Goal: Find specific page/section: Find specific page/section

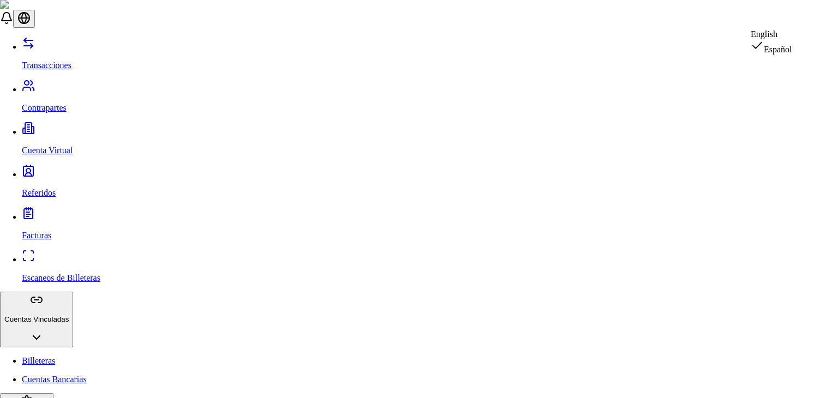
click at [790, 39] on div "English" at bounding box center [770, 34] width 41 height 10
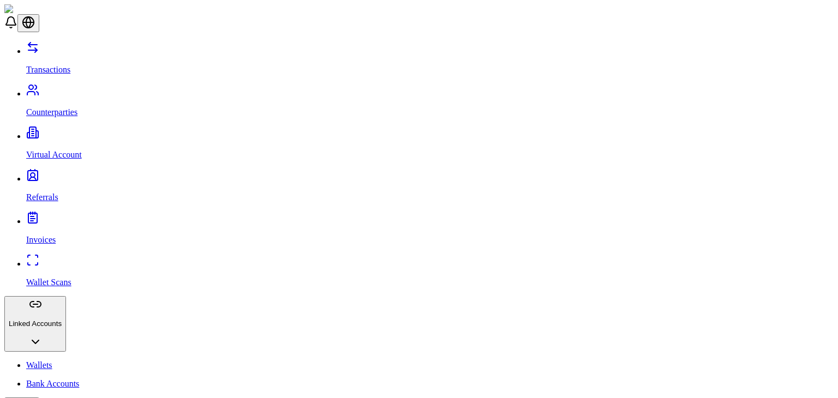
click at [79, 107] on p "Counterparties" at bounding box center [429, 112] width 807 height 10
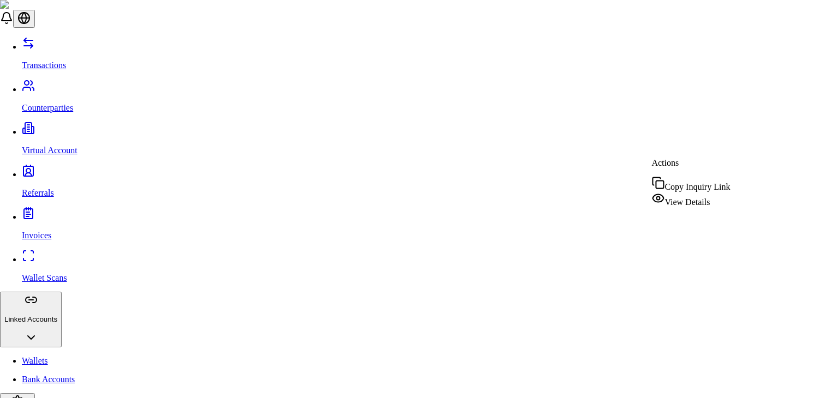
click at [707, 197] on span "View Details" at bounding box center [686, 201] width 45 height 9
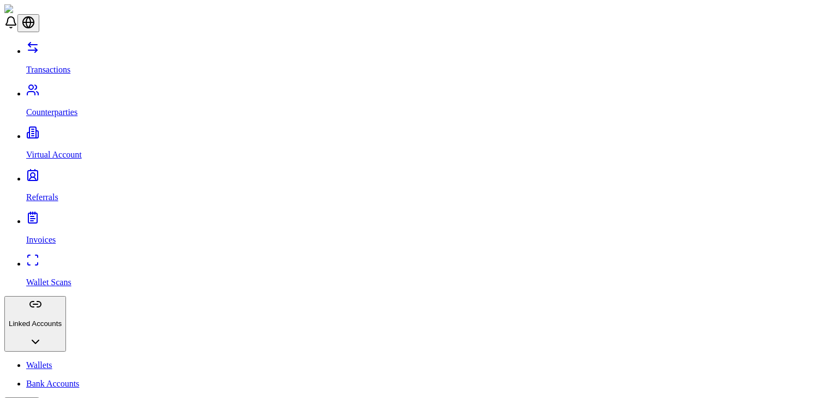
scroll to position [41, 0]
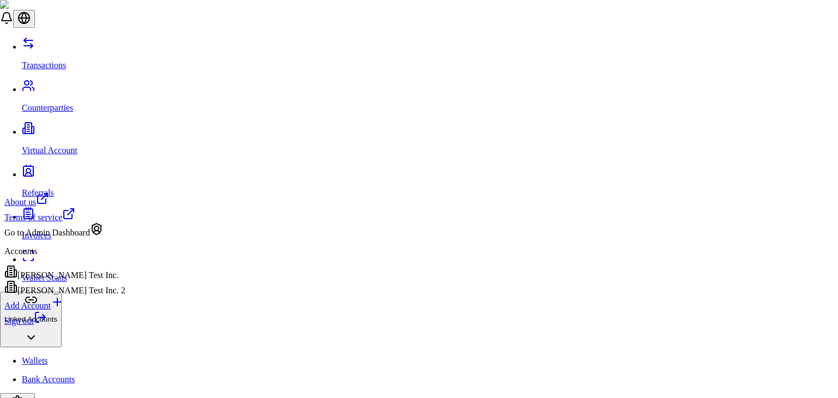
click at [47, 326] on link "Sign out" at bounding box center [25, 320] width 43 height 9
